Goal: Entertainment & Leisure: Browse casually

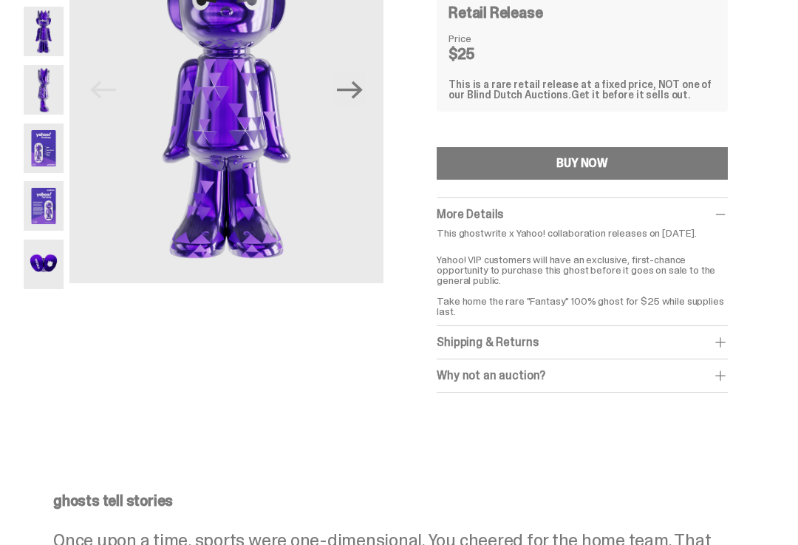
scroll to position [170, 0]
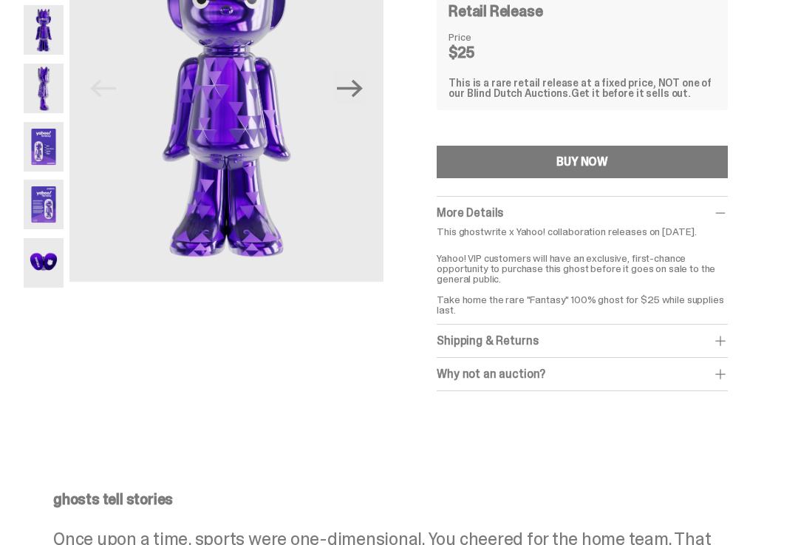
click at [47, 146] on img at bounding box center [44, 148] width 40 height 50
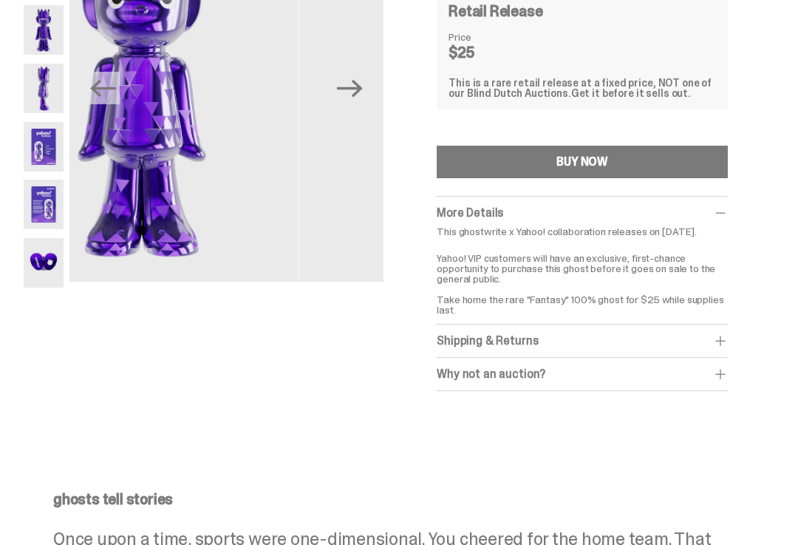
scroll to position [171, 0]
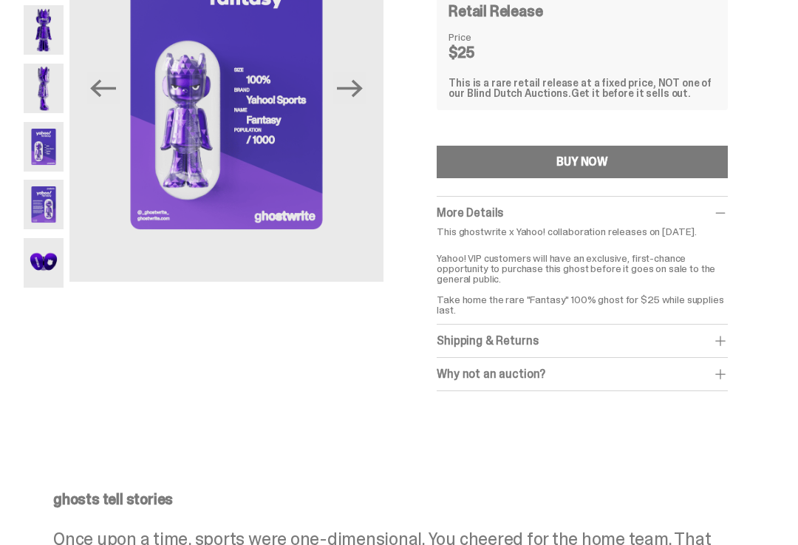
click at [42, 201] on img at bounding box center [44, 205] width 40 height 50
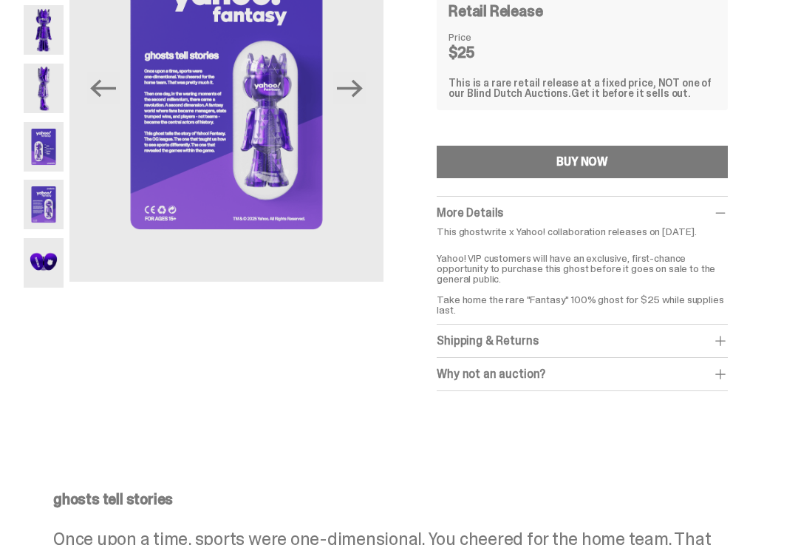
click at [47, 261] on img at bounding box center [44, 263] width 40 height 50
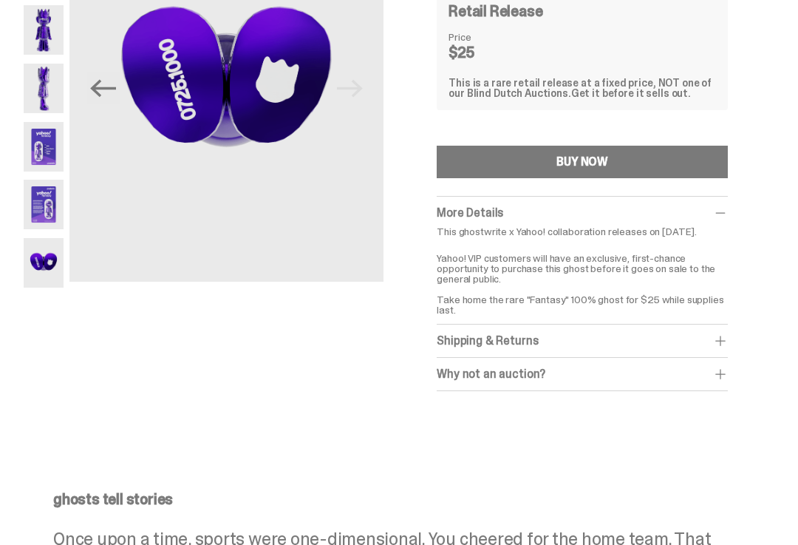
click at [49, 198] on img at bounding box center [44, 205] width 40 height 50
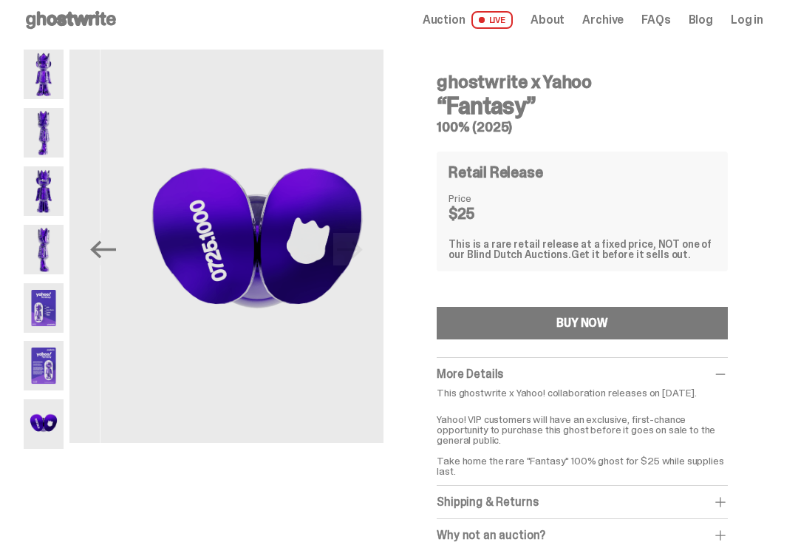
scroll to position [4, 0]
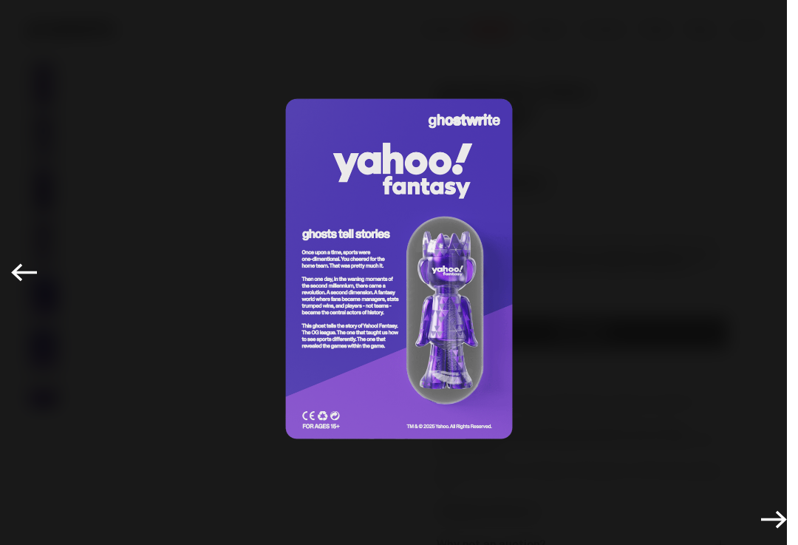
click at [552, 268] on img at bounding box center [399, 269] width 725 height 464
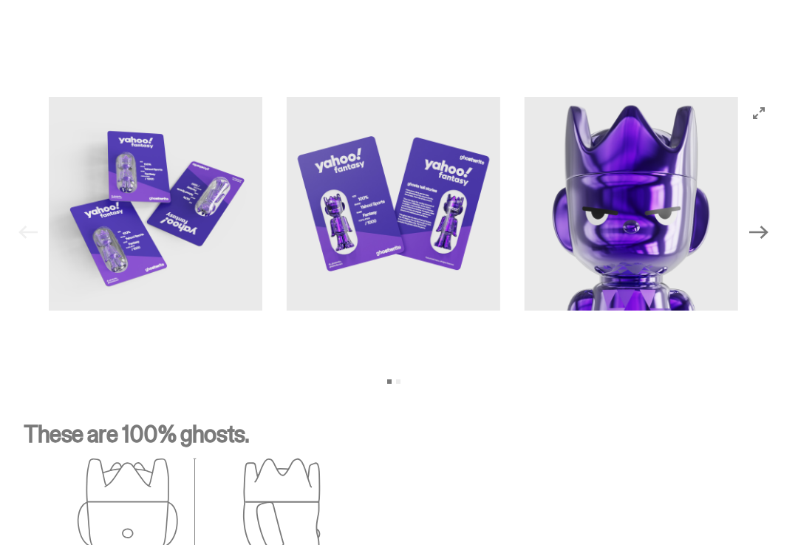
scroll to position [1507, 0]
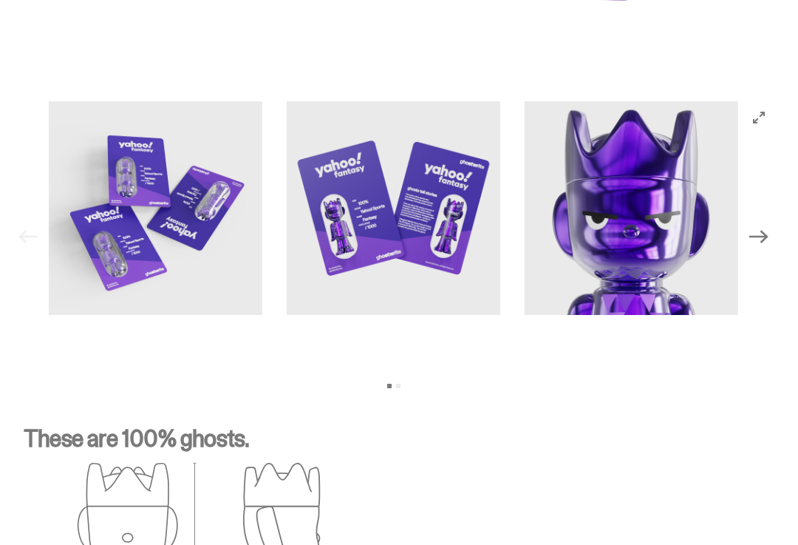
click at [769, 246] on icon "Next" at bounding box center [759, 236] width 19 height 19
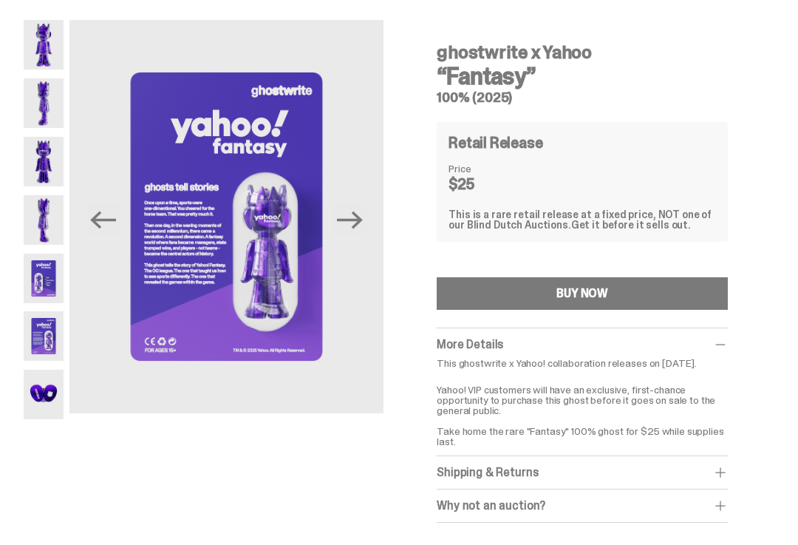
scroll to position [0, 0]
